Goal: Check status: Check status

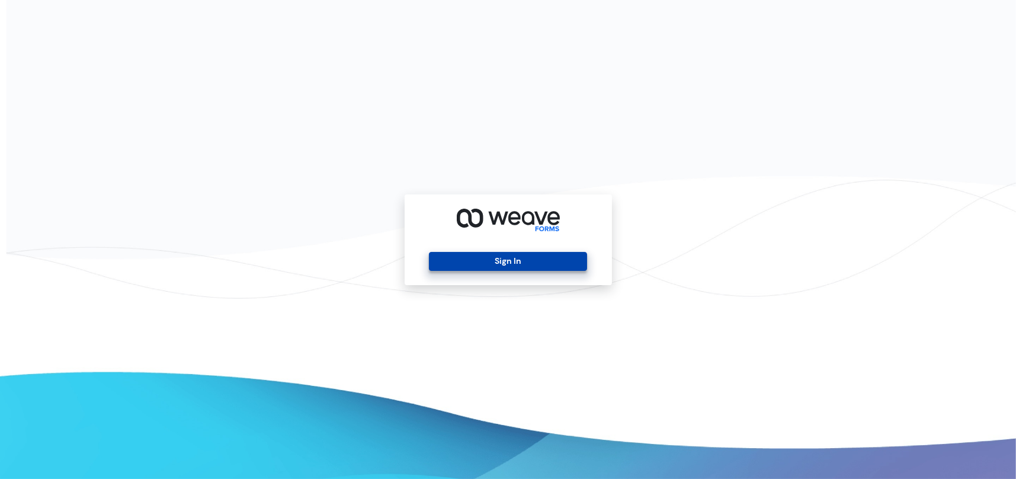
click at [495, 267] on button "Sign In" at bounding box center [508, 261] width 158 height 19
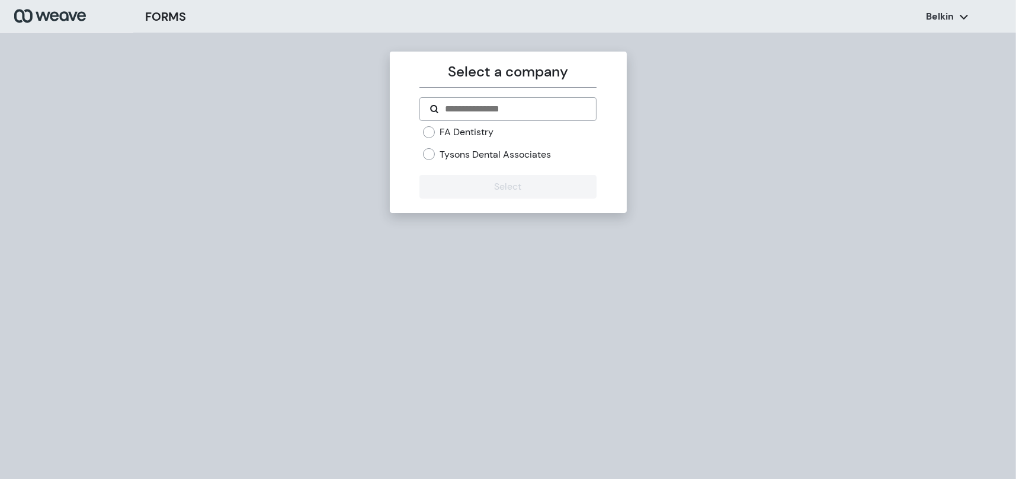
click at [472, 153] on label "Tysons Dental Associates" at bounding box center [495, 154] width 111 height 13
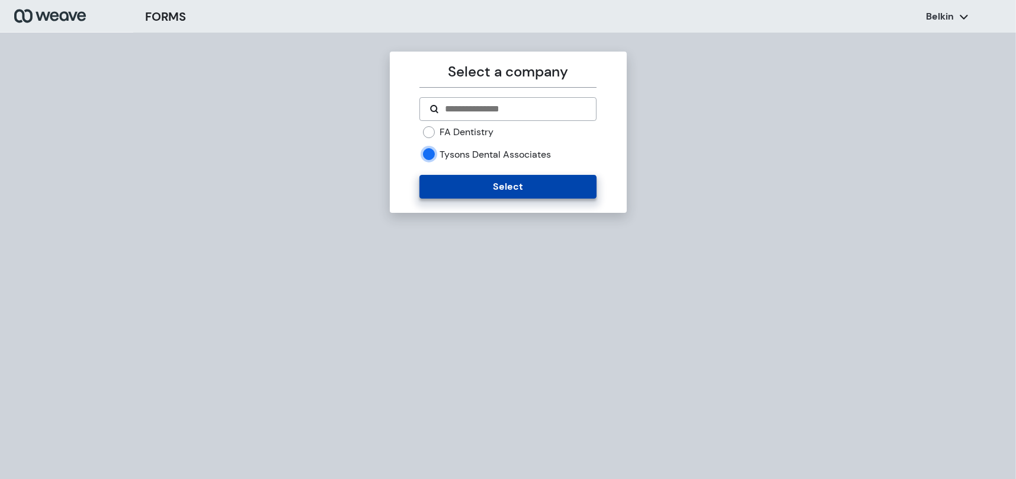
click at [492, 188] on button "Select" at bounding box center [508, 187] width 177 height 24
